Goal: Check status

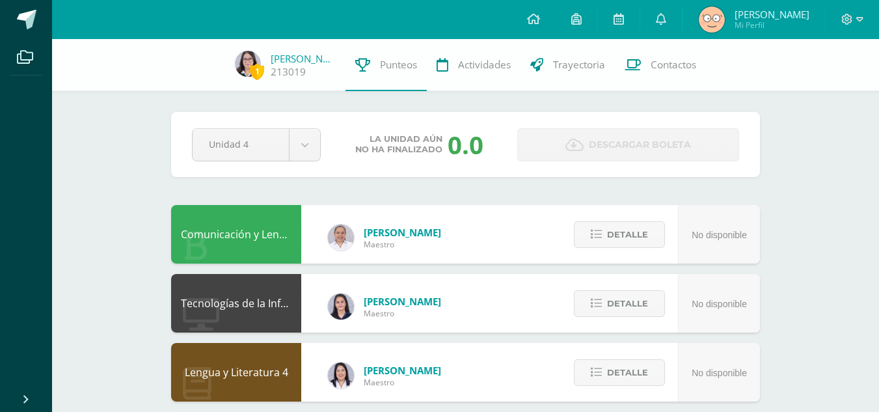
select select "Unidad 3"
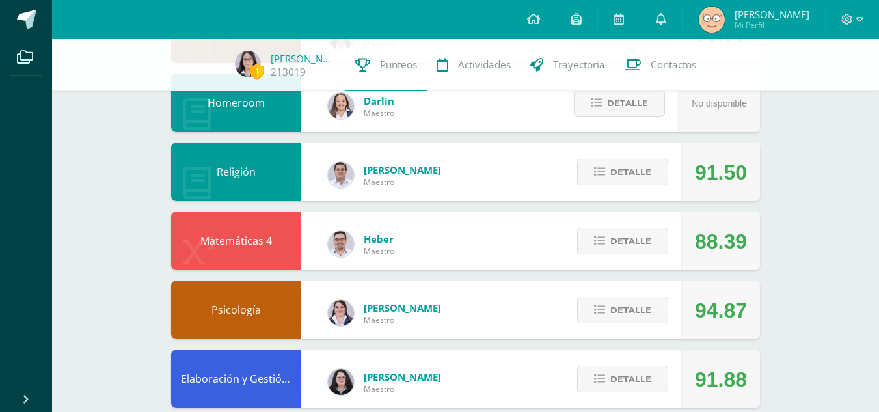
scroll to position [421, 0]
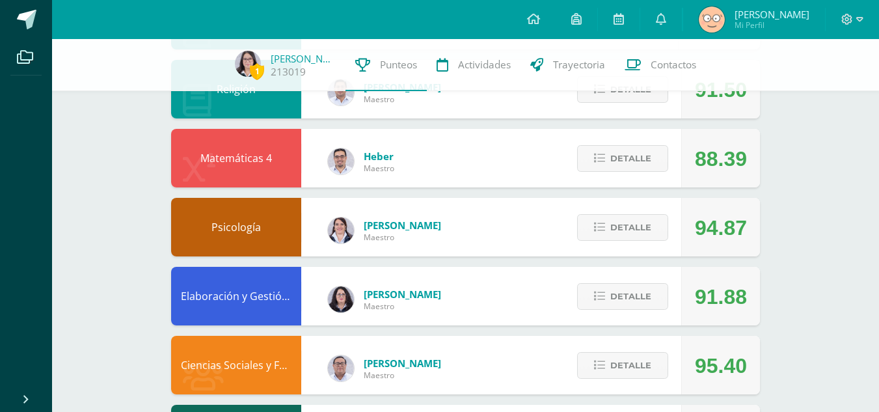
click at [645, 243] on div "Detalle" at bounding box center [619, 227] width 124 height 59
click at [637, 237] on span "Detalle" at bounding box center [630, 227] width 41 height 24
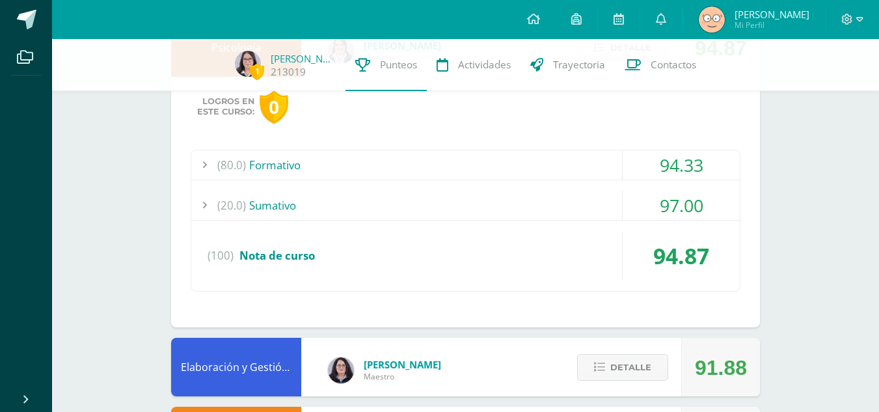
scroll to position [602, 0]
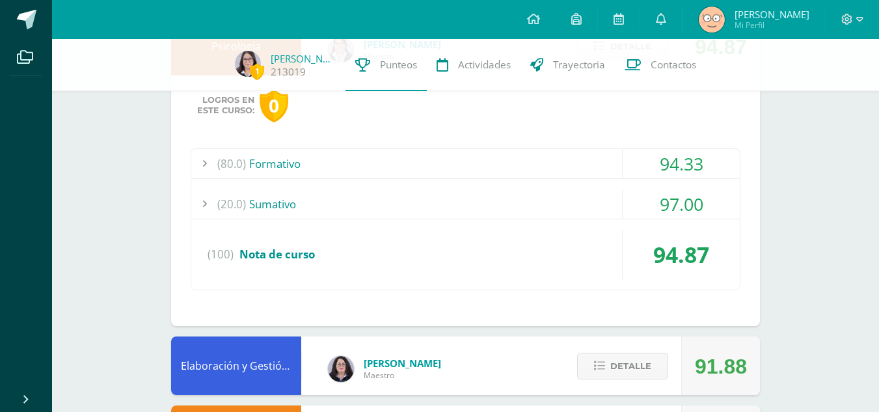
click at [611, 161] on div "(80.0) Formativo" at bounding box center [465, 163] width 548 height 29
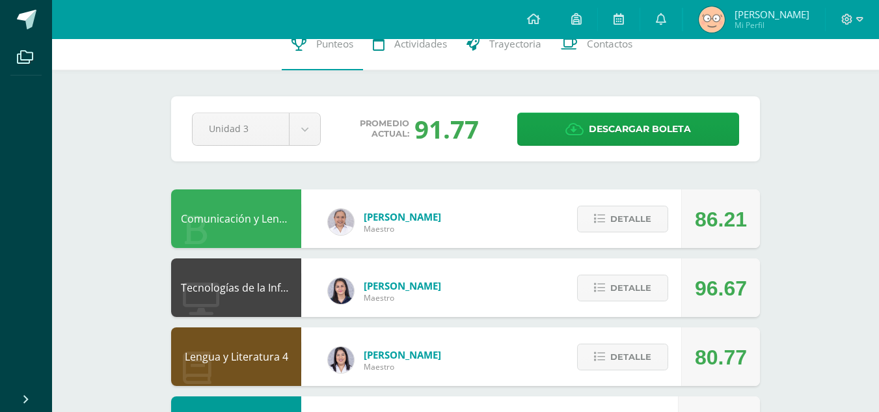
scroll to position [0, 0]
